Goal: Check status: Check status

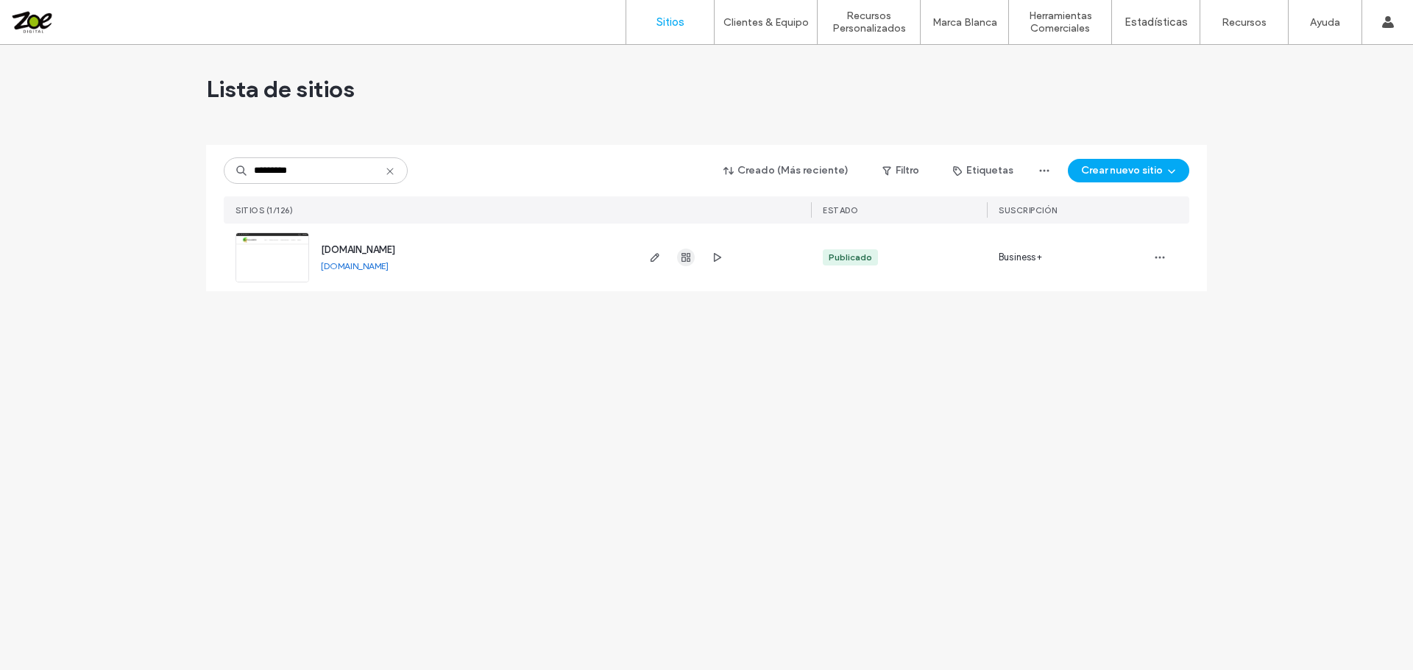
type input "*********"
click at [688, 258] on use "button" at bounding box center [685, 257] width 9 height 9
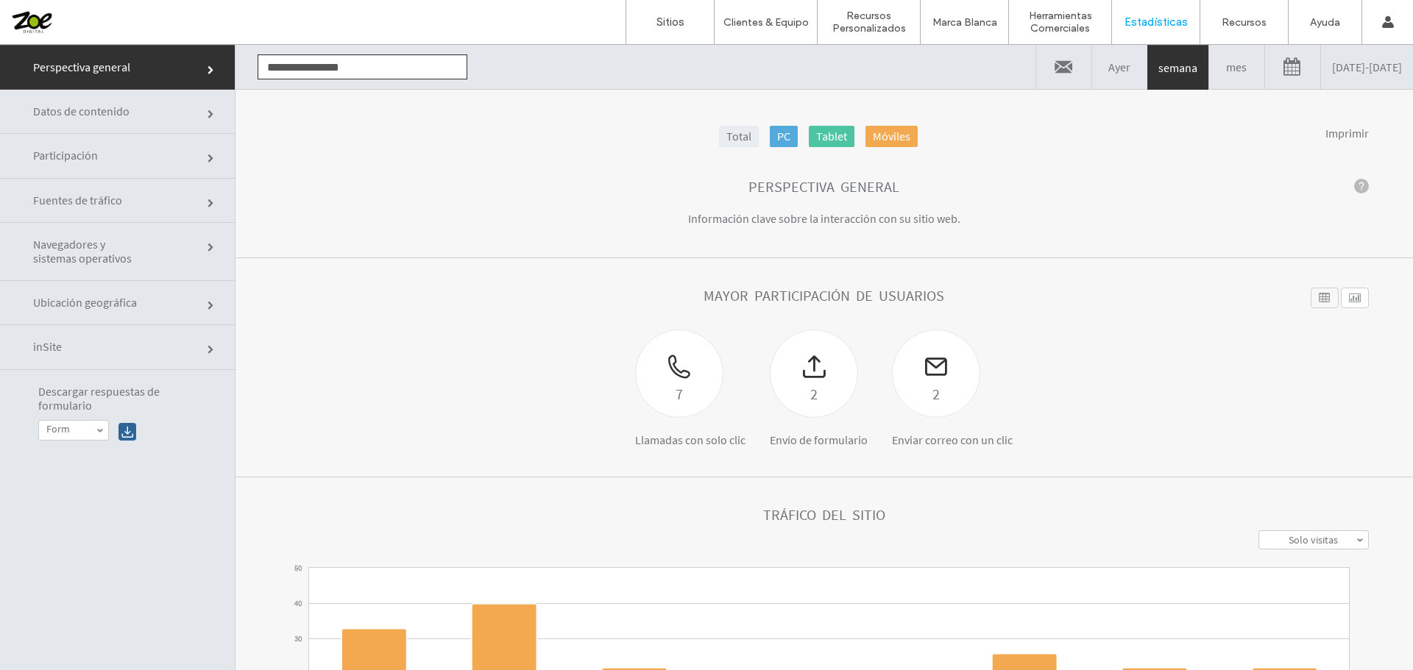
click link "Participación"
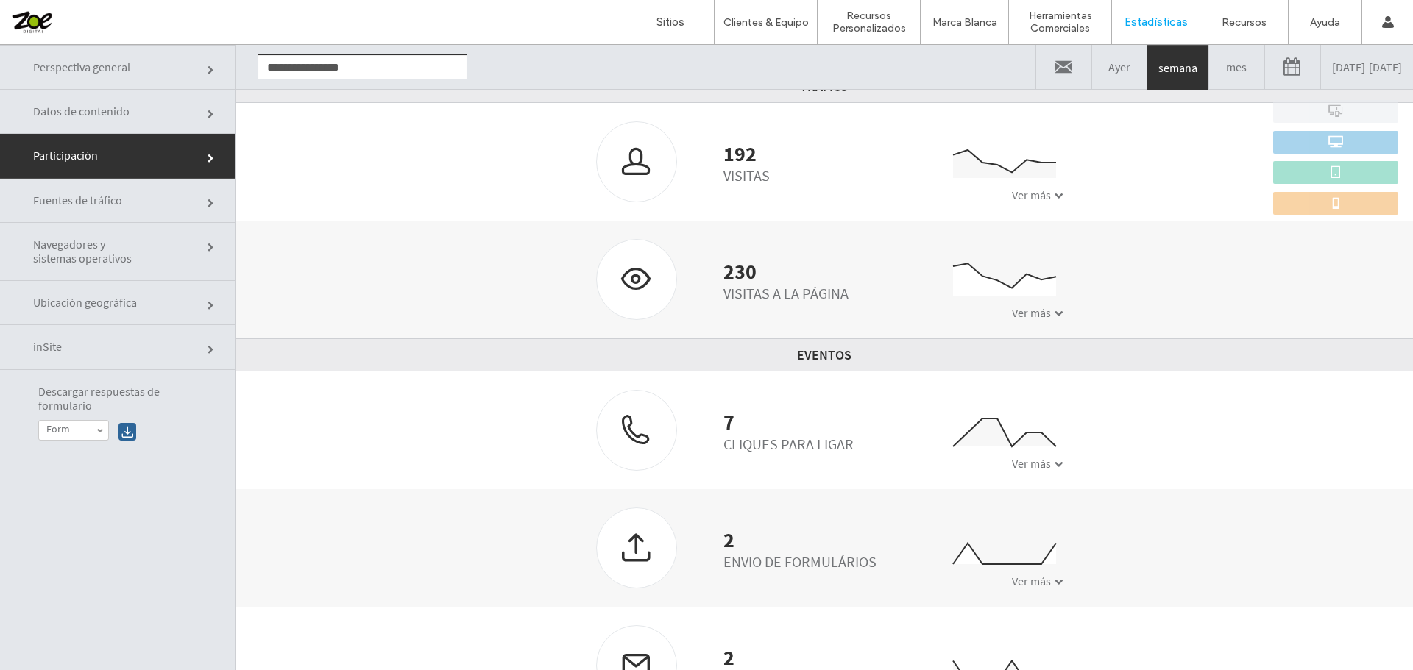
scroll to position [198, 0]
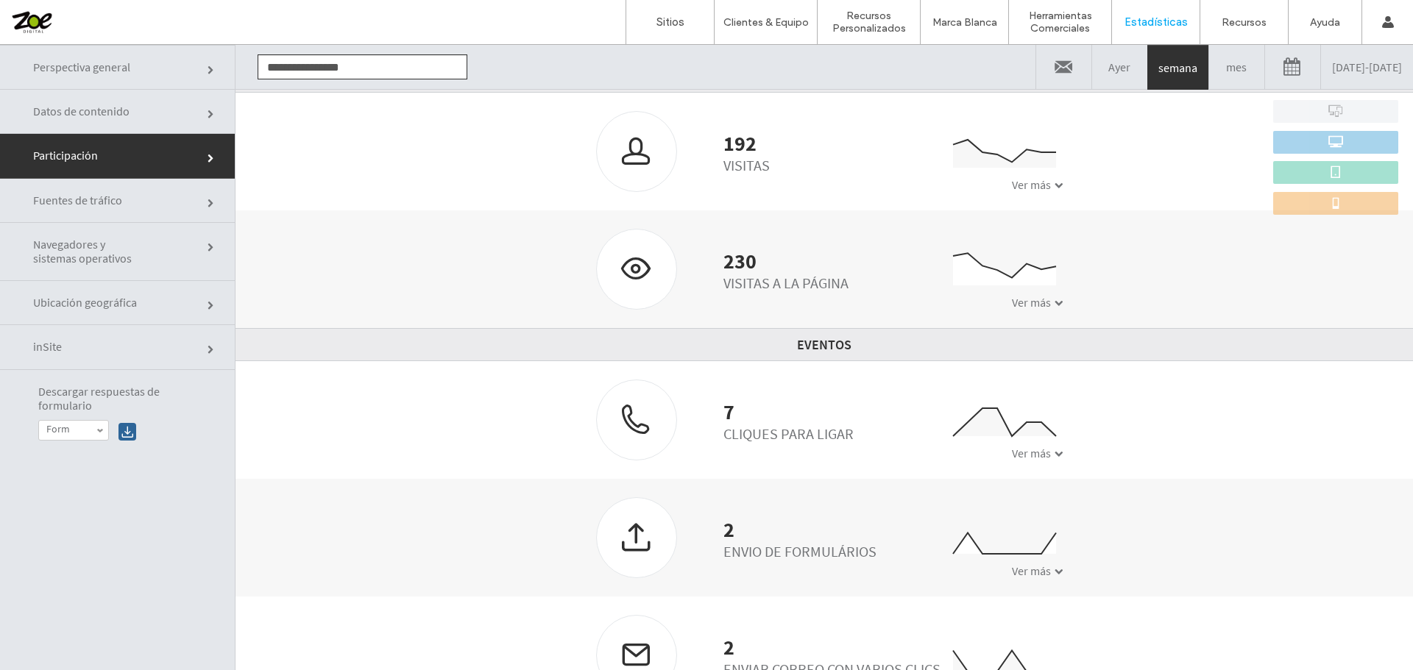
click at [1054, 454] on span at bounding box center [1058, 454] width 9 height 9
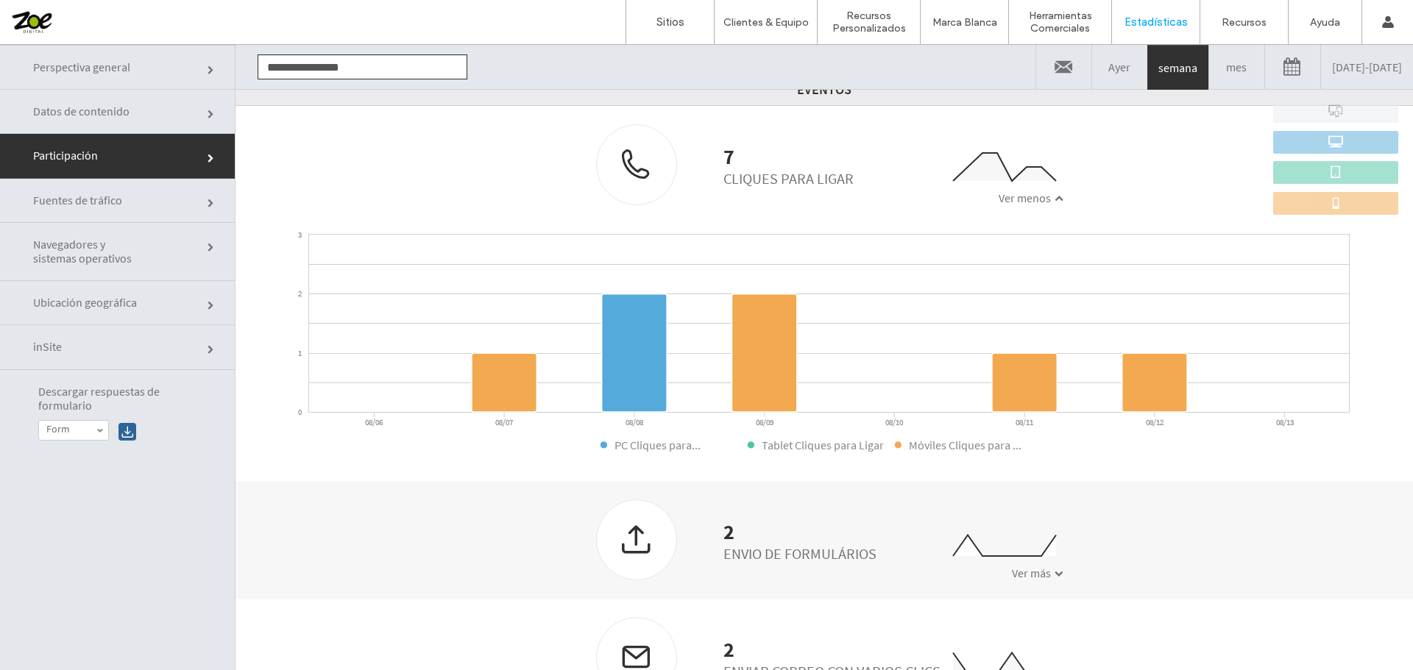
scroll to position [455, 0]
click at [1342, 69] on link "[DATE] - [DATE]" at bounding box center [1367, 67] width 92 height 44
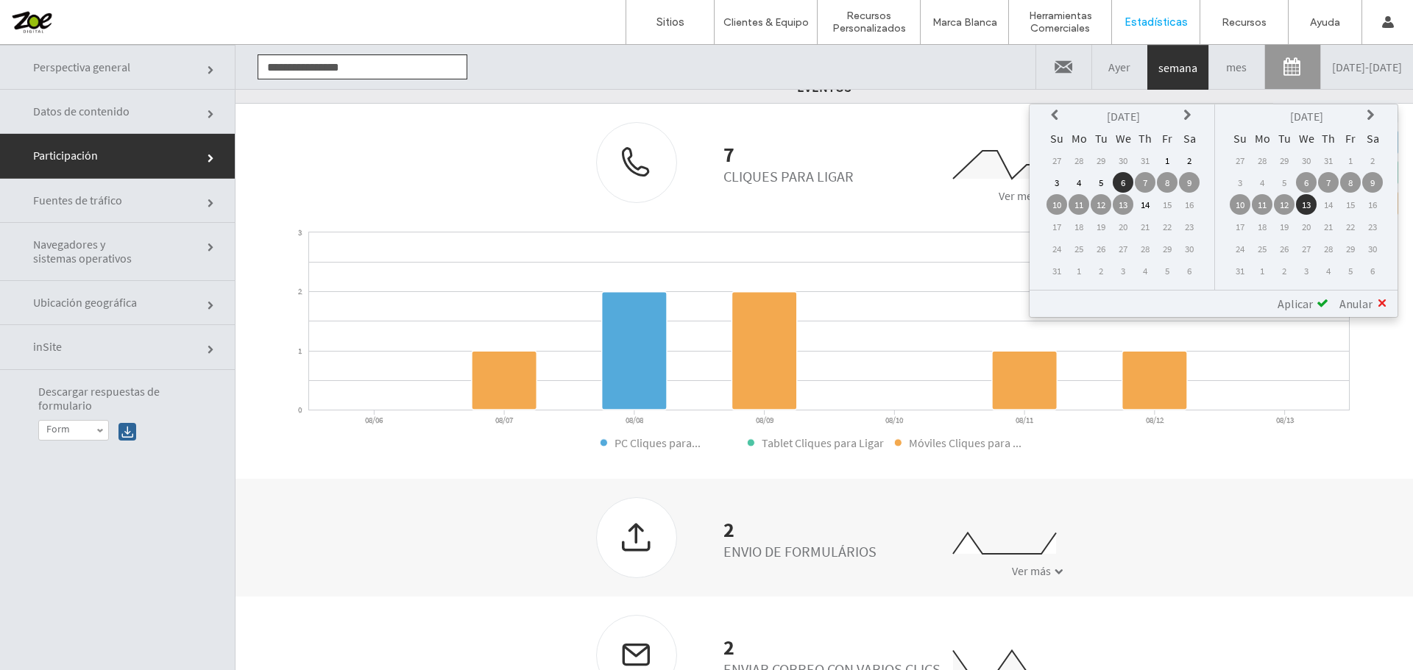
click at [1051, 115] on icon at bounding box center [1057, 116] width 12 height 12
click at [1074, 204] on td "14" at bounding box center [1078, 204] width 21 height 21
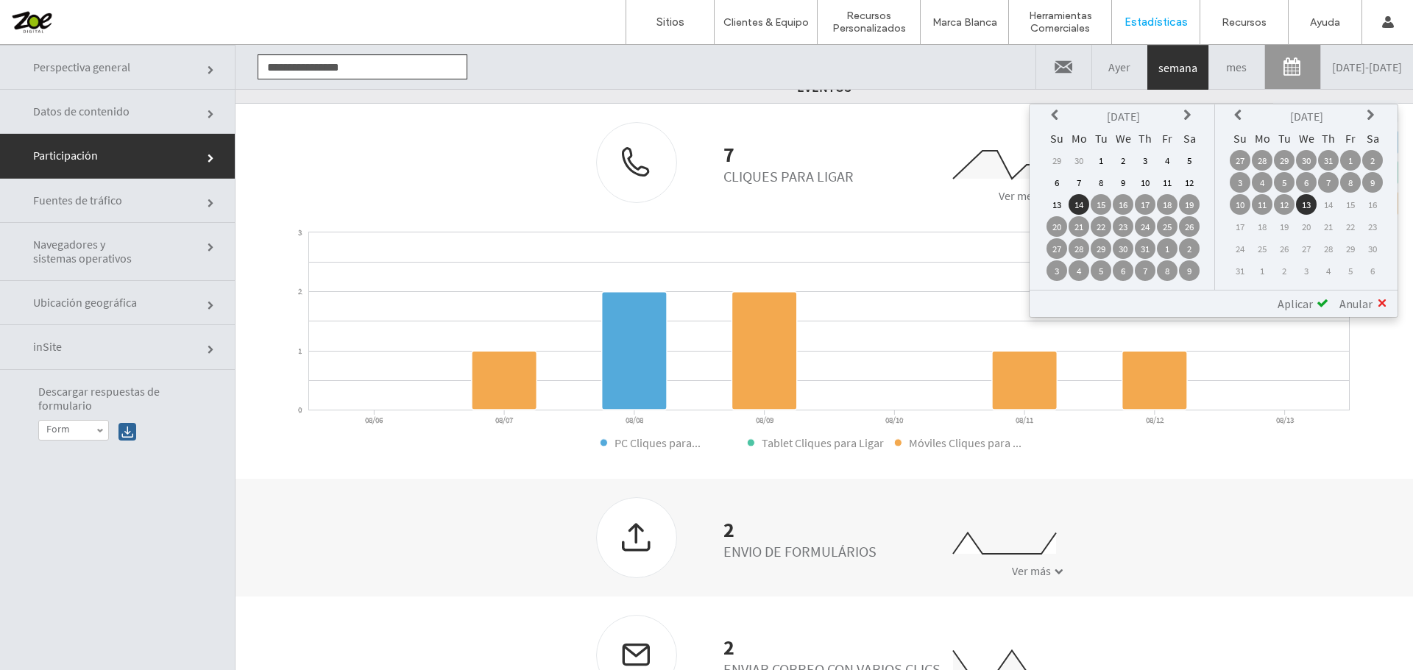
click at [1293, 302] on span "Aplicar" at bounding box center [1294, 304] width 35 height 15
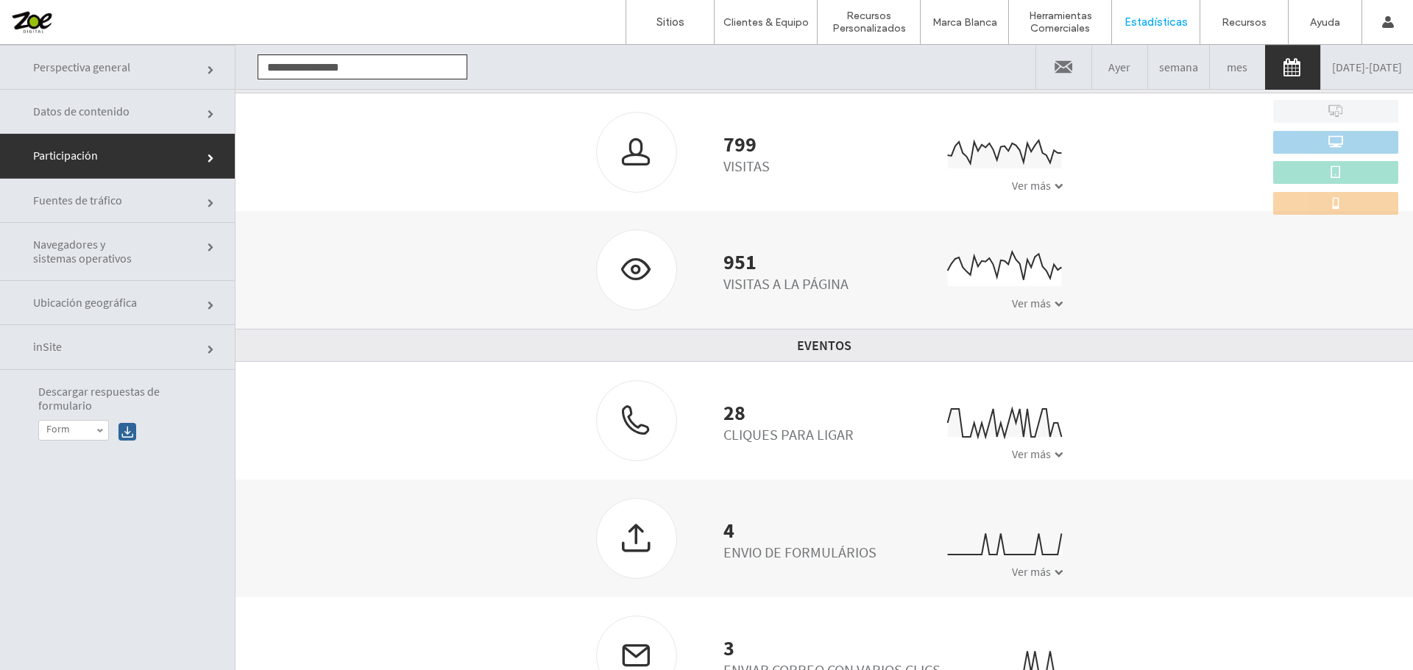
scroll to position [198, 0]
click div "Ver más"
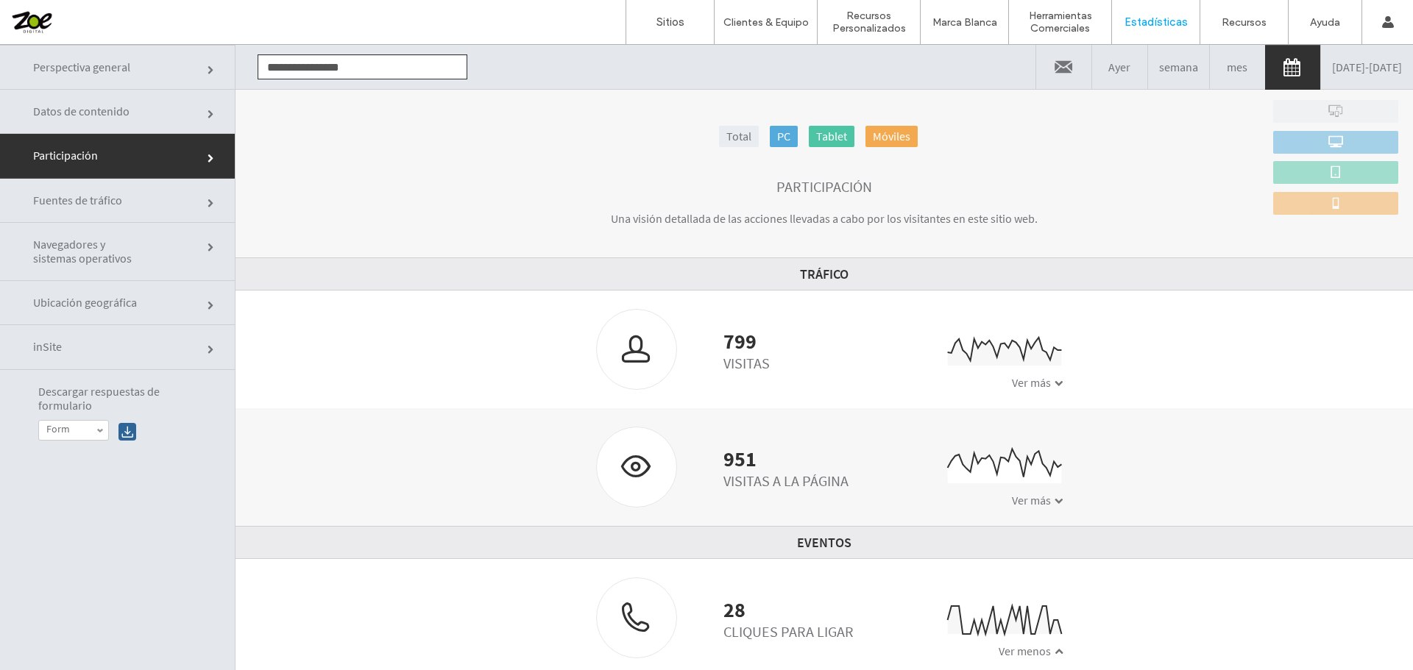
scroll to position [455, 0]
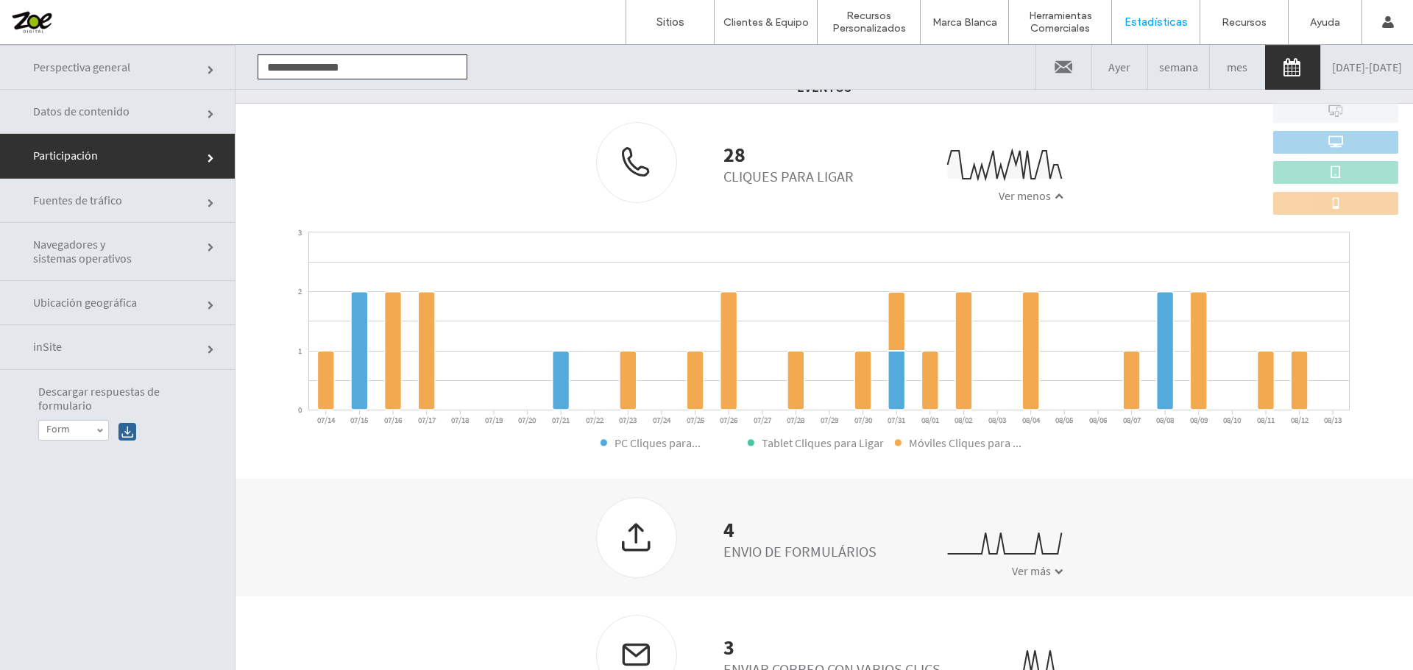
click at [207, 71] on span "Perspectiva general" at bounding box center [211, 70] width 9 height 9
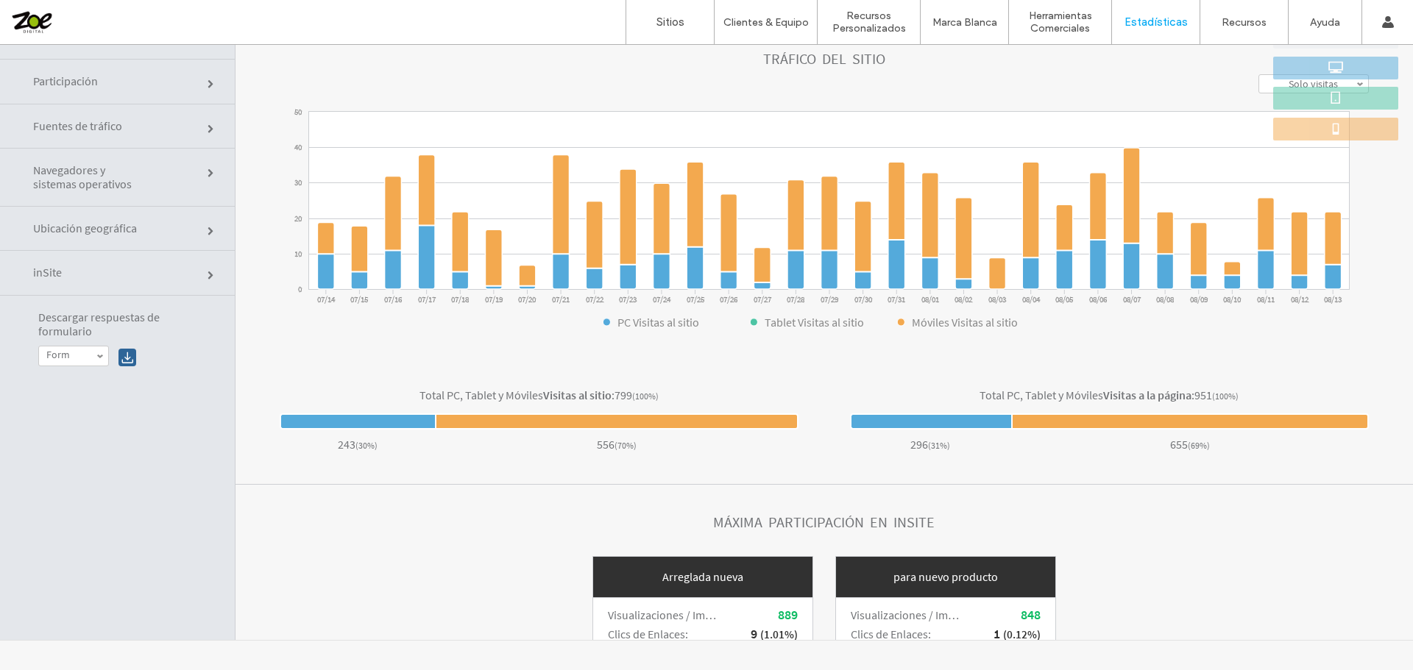
scroll to position [444, 0]
